Goal: Use online tool/utility

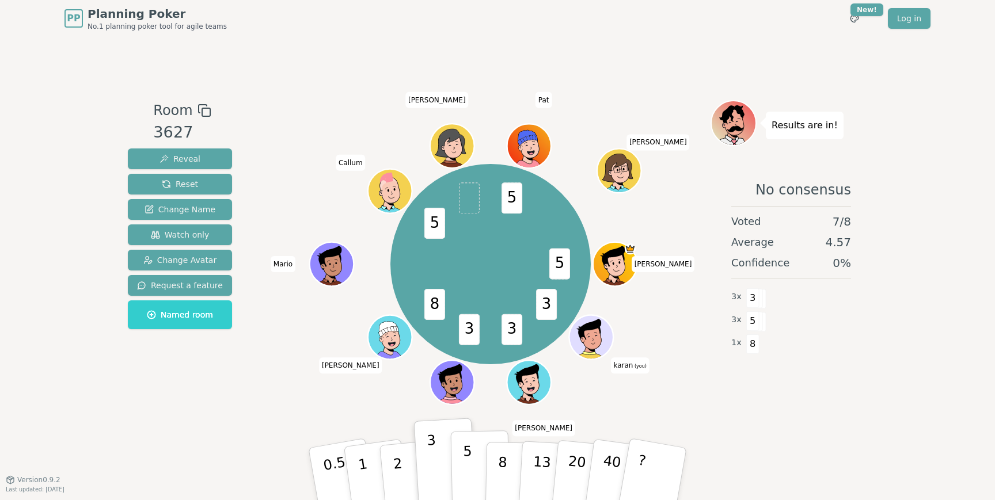
click at [476, 476] on button "5" at bounding box center [480, 475] width 59 height 88
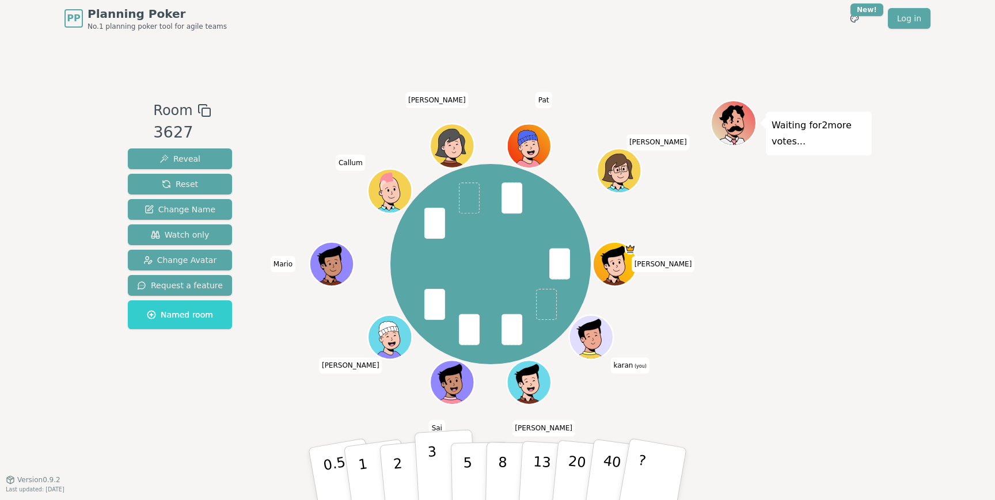
click at [430, 475] on p "3" at bounding box center [433, 475] width 13 height 63
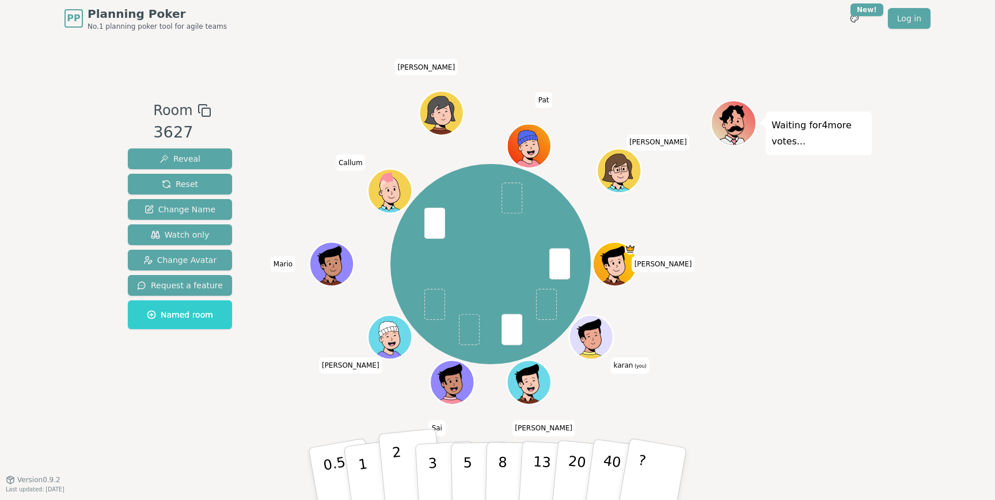
click at [394, 471] on p "2" at bounding box center [399, 476] width 15 height 63
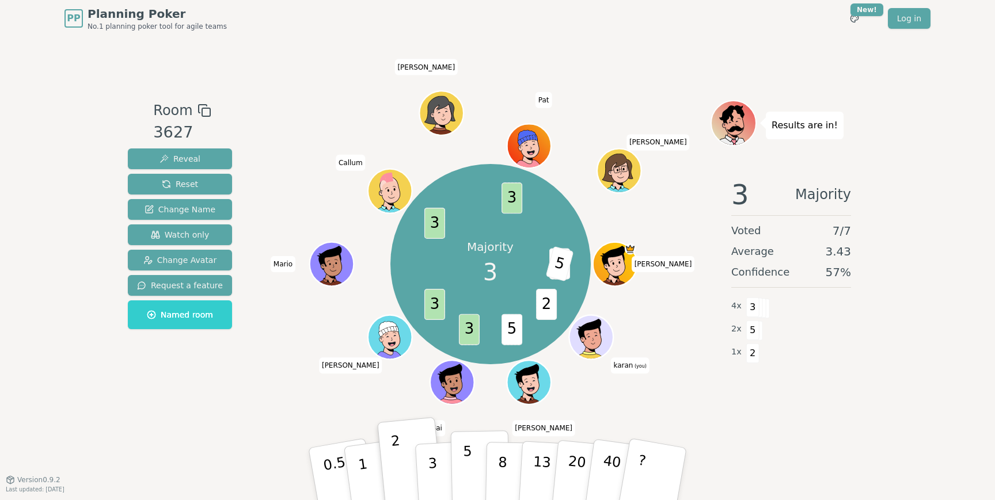
click at [461, 474] on button "5" at bounding box center [480, 475] width 59 height 88
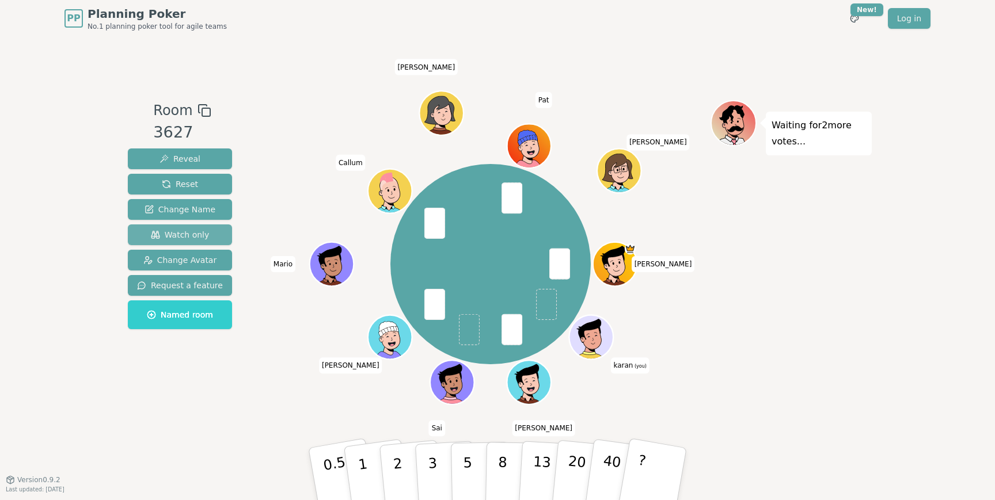
click at [196, 233] on span "Watch only" at bounding box center [180, 235] width 59 height 12
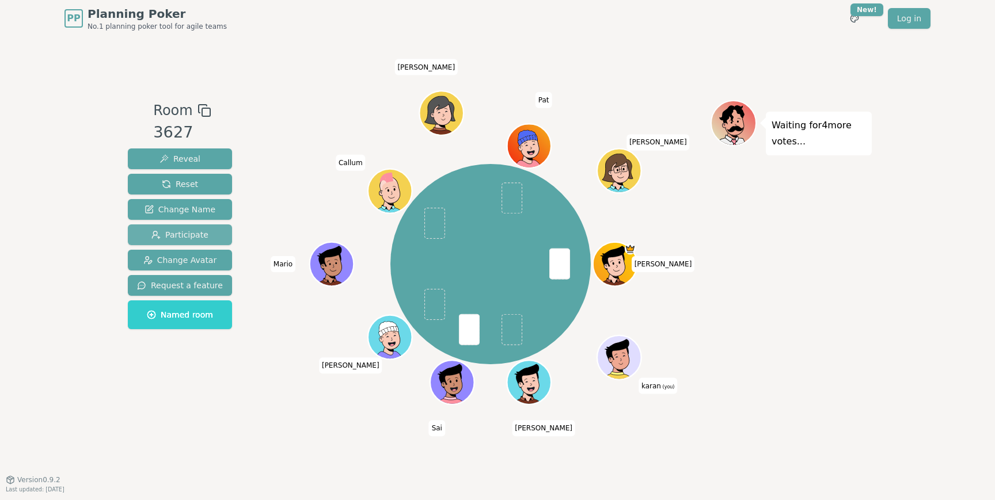
click at [193, 228] on button "Participate" at bounding box center [180, 235] width 104 height 21
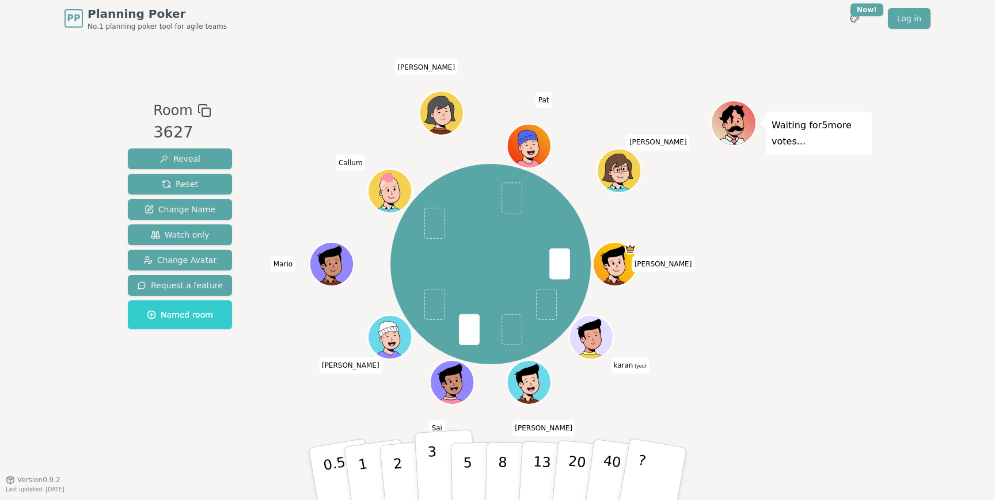
click at [441, 467] on button "3" at bounding box center [446, 475] width 63 height 90
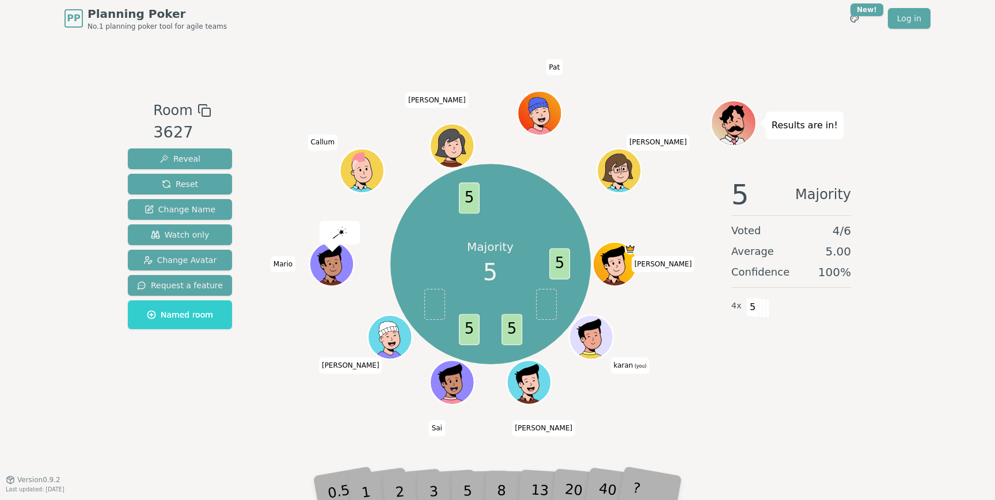
click at [443, 481] on div "3" at bounding box center [445, 474] width 37 height 42
